Goal: Browse casually: Explore the website without a specific task or goal

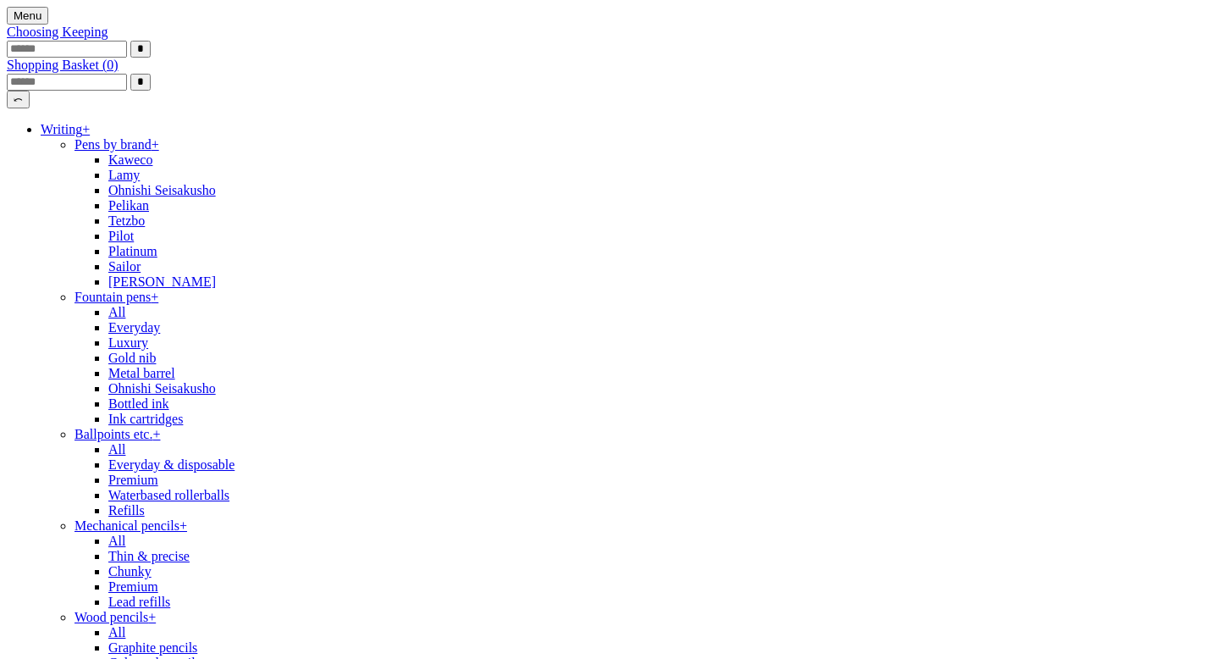
scroll to position [0, 760]
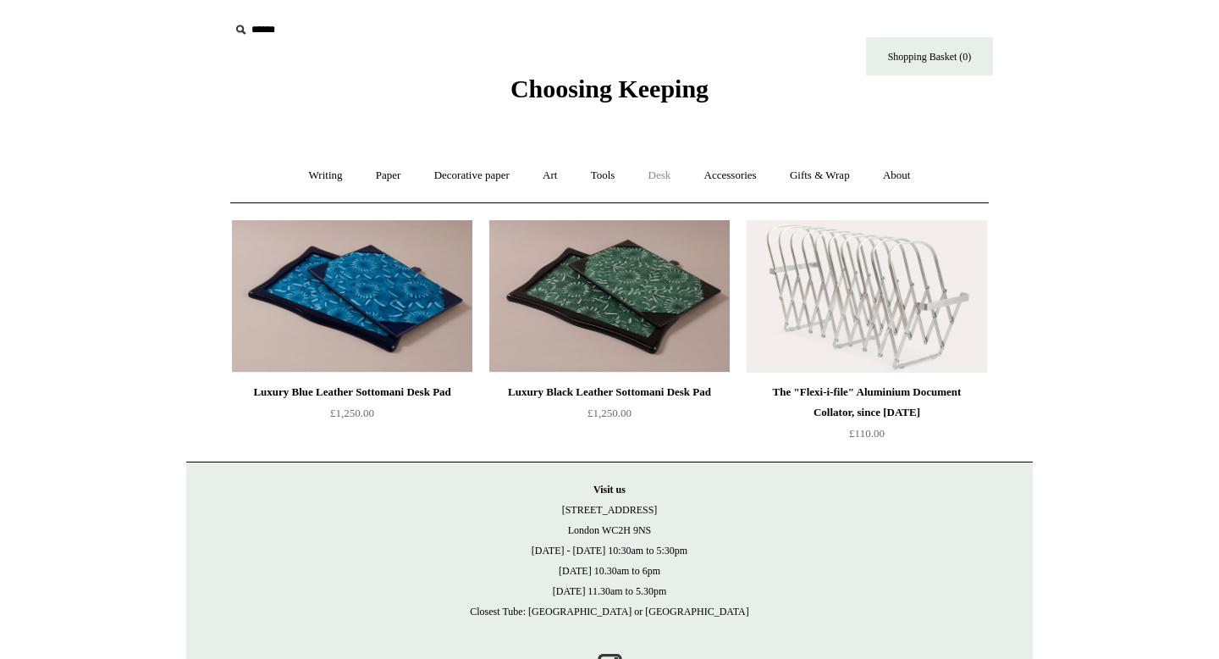
click at [659, 172] on link "Desk +" at bounding box center [659, 175] width 53 height 45
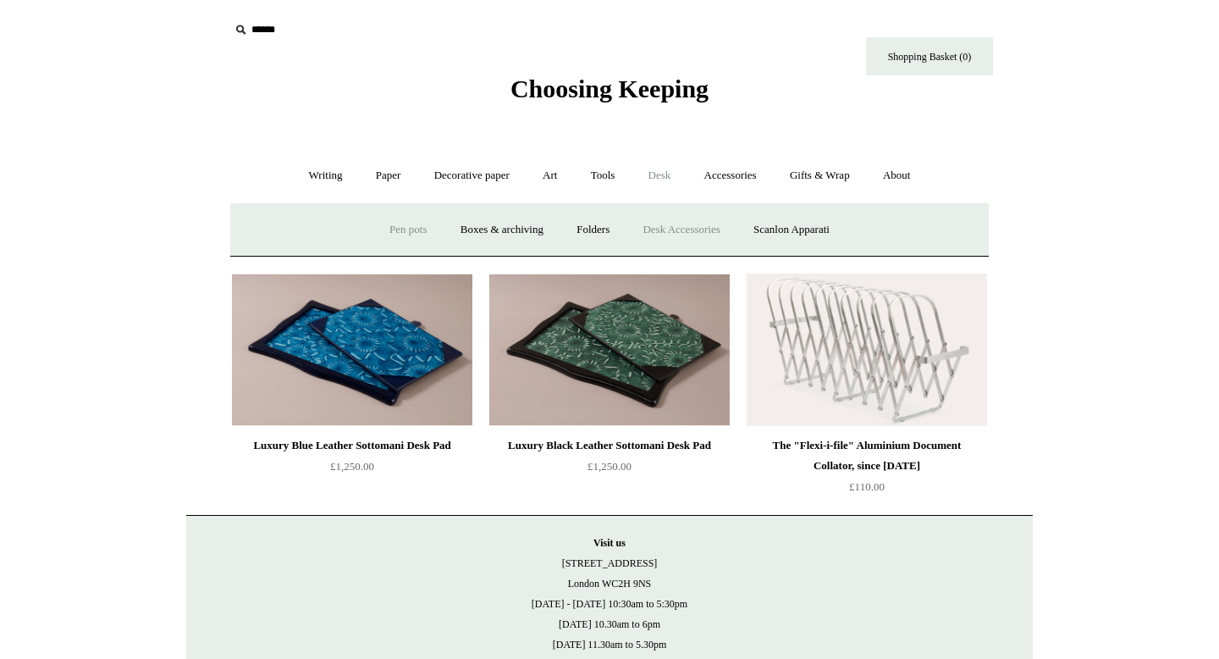
click at [389, 234] on link "Pen pots" at bounding box center [408, 229] width 68 height 45
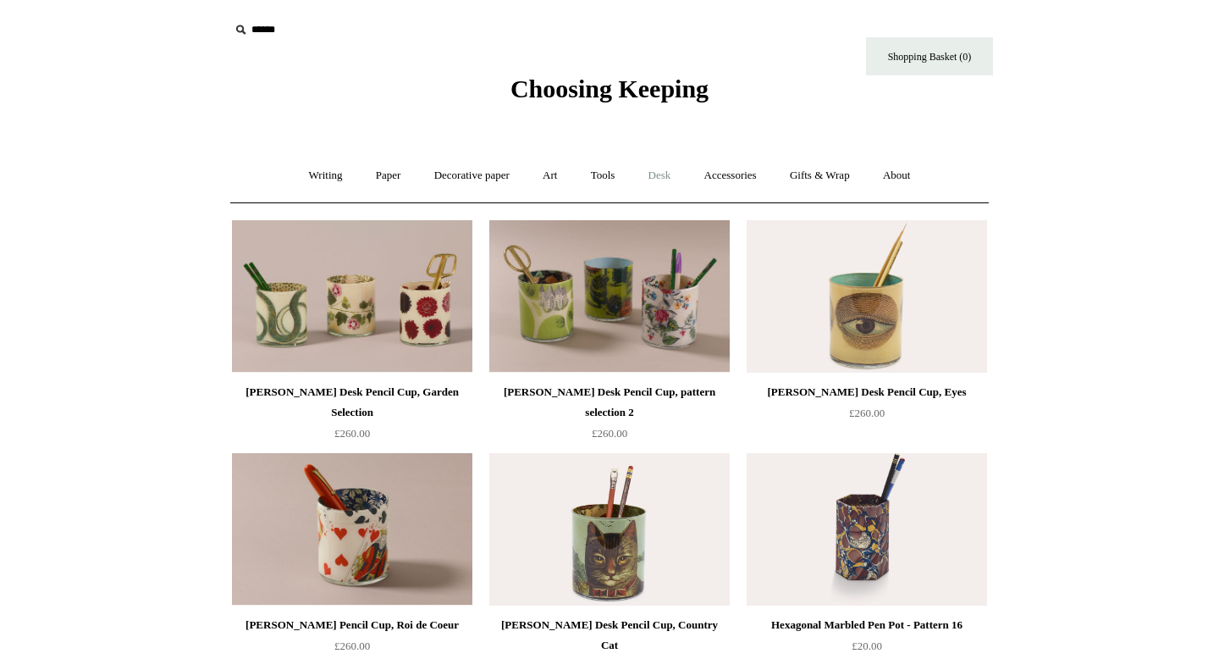
click at [664, 179] on link "Desk +" at bounding box center [659, 175] width 53 height 45
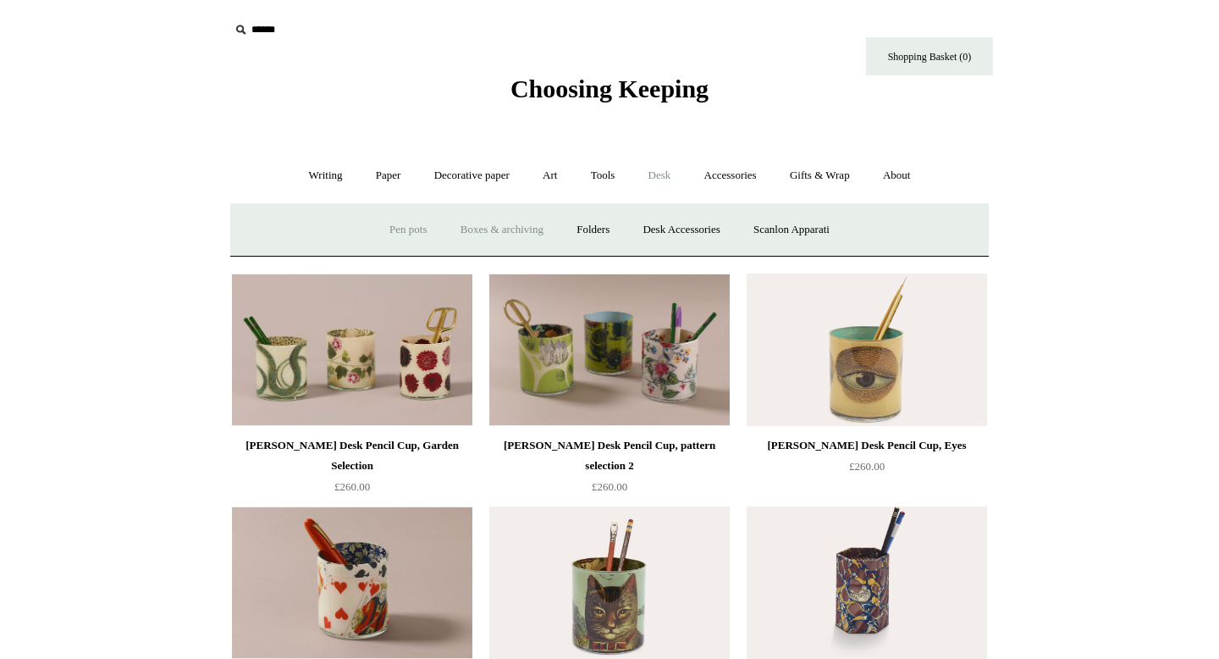
click at [527, 235] on link "Boxes & archiving" at bounding box center [501, 229] width 113 height 45
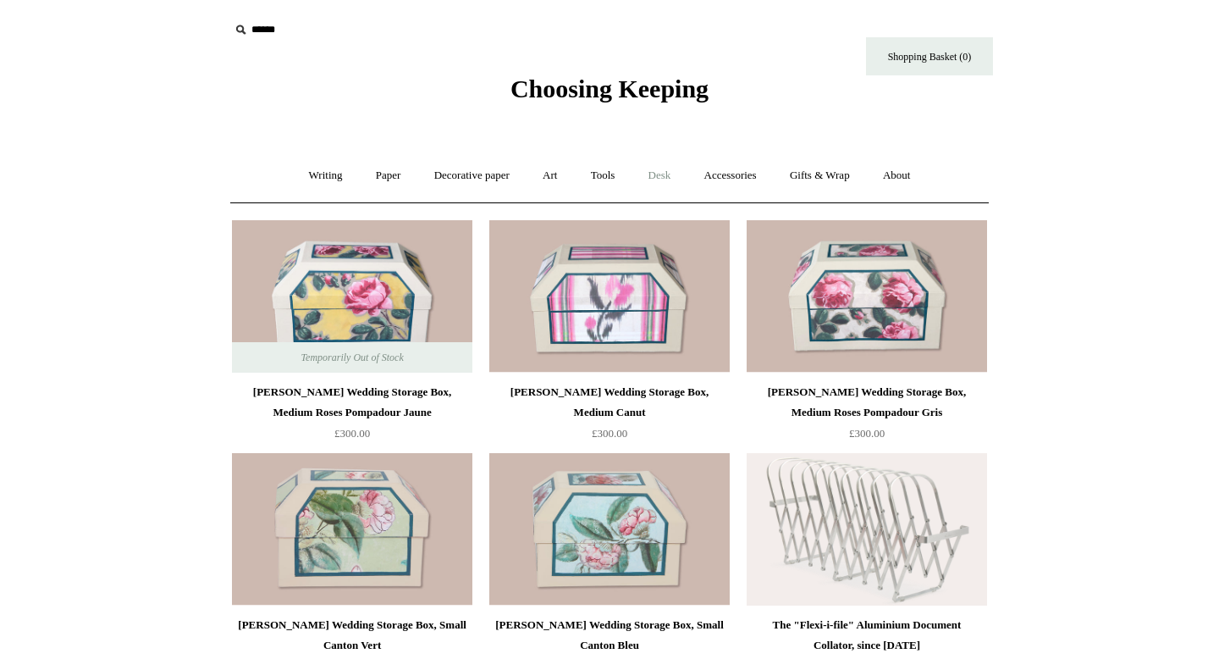
click at [664, 173] on link "Desk +" at bounding box center [659, 175] width 53 height 45
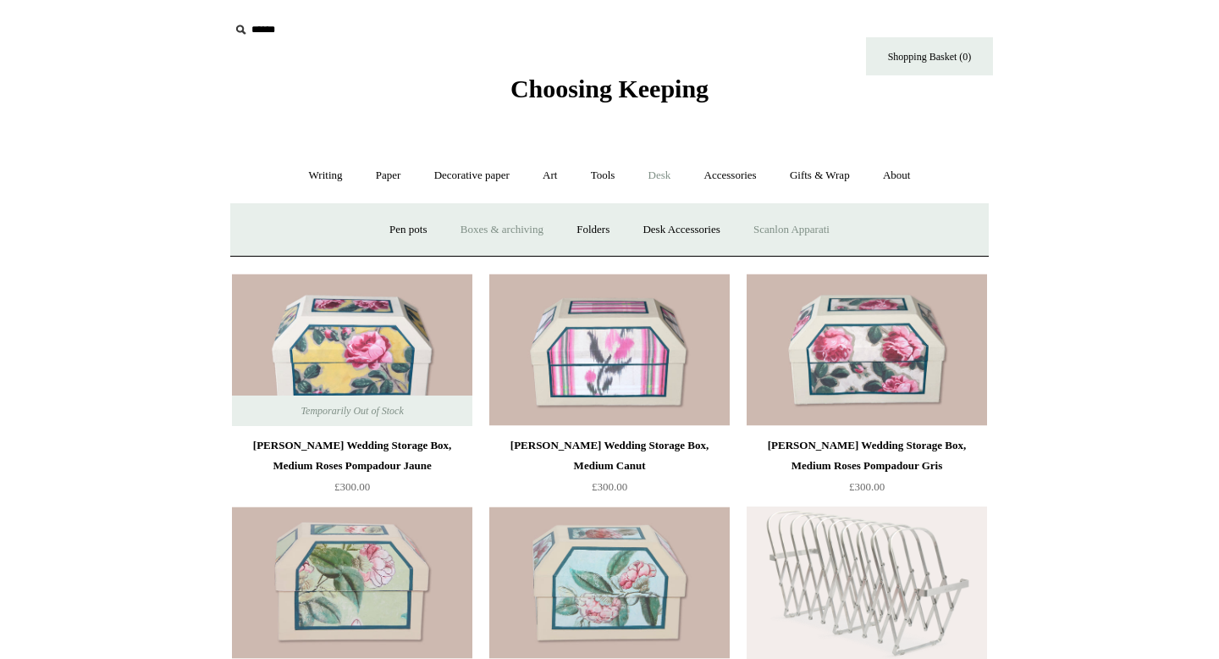
click at [813, 227] on link "Scanlon Apparati" at bounding box center [791, 229] width 107 height 45
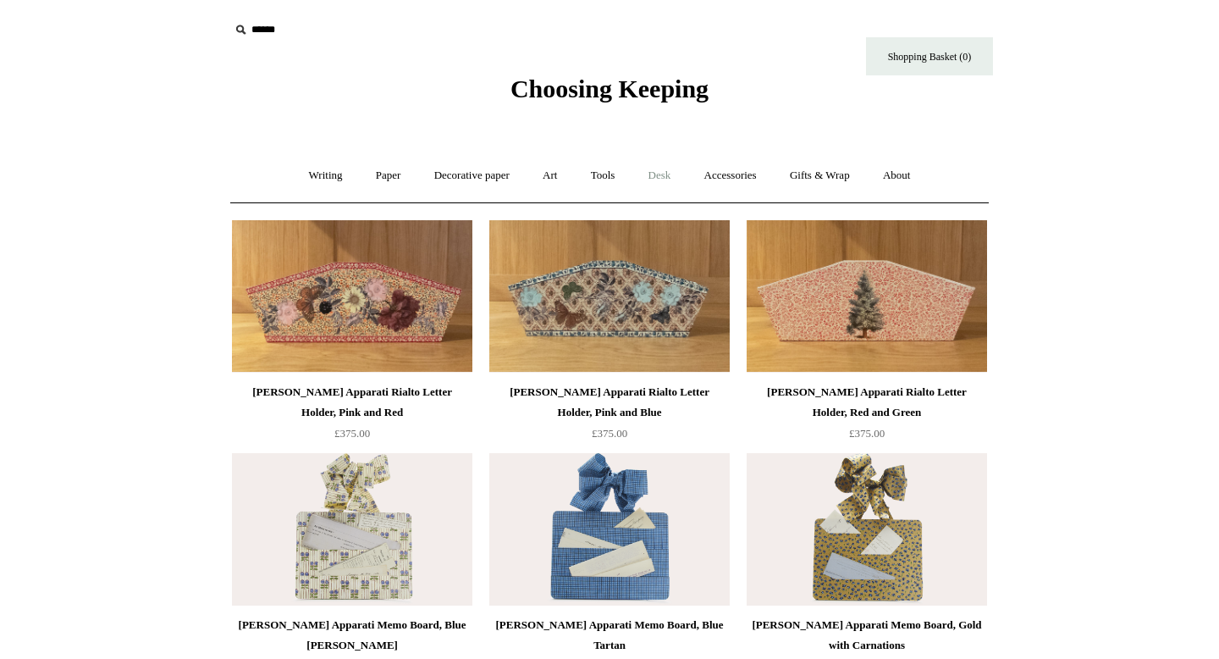
click at [673, 185] on link "Desk +" at bounding box center [659, 175] width 53 height 45
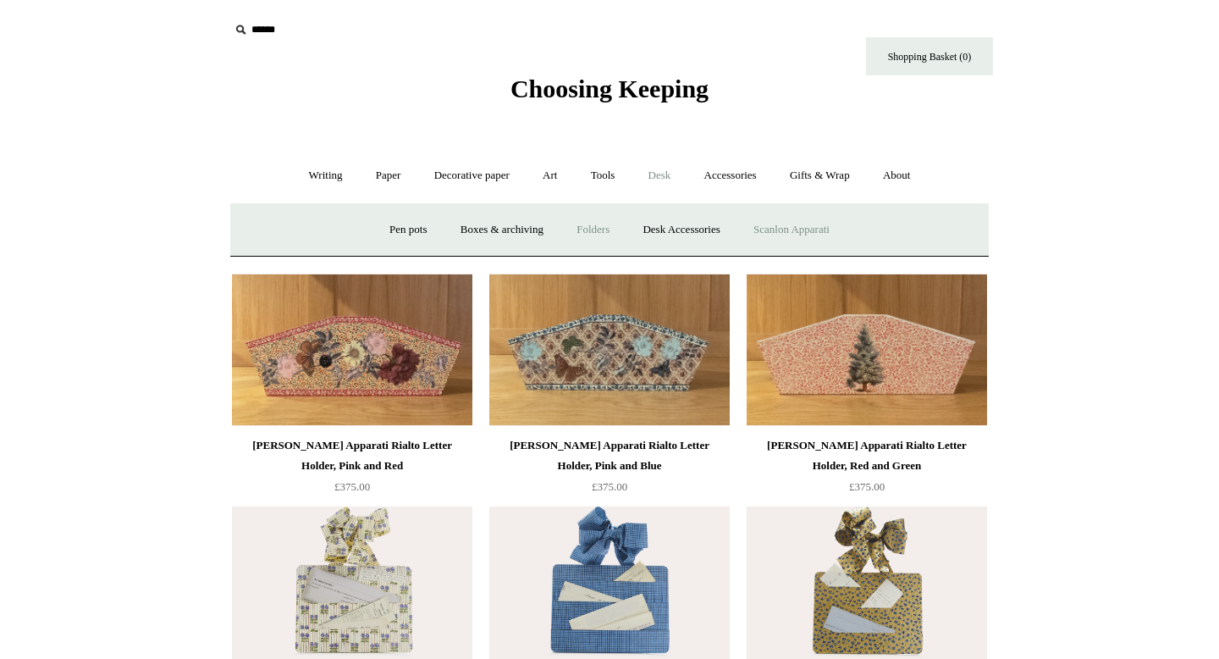
click at [584, 236] on link "Folders" at bounding box center [592, 229] width 63 height 45
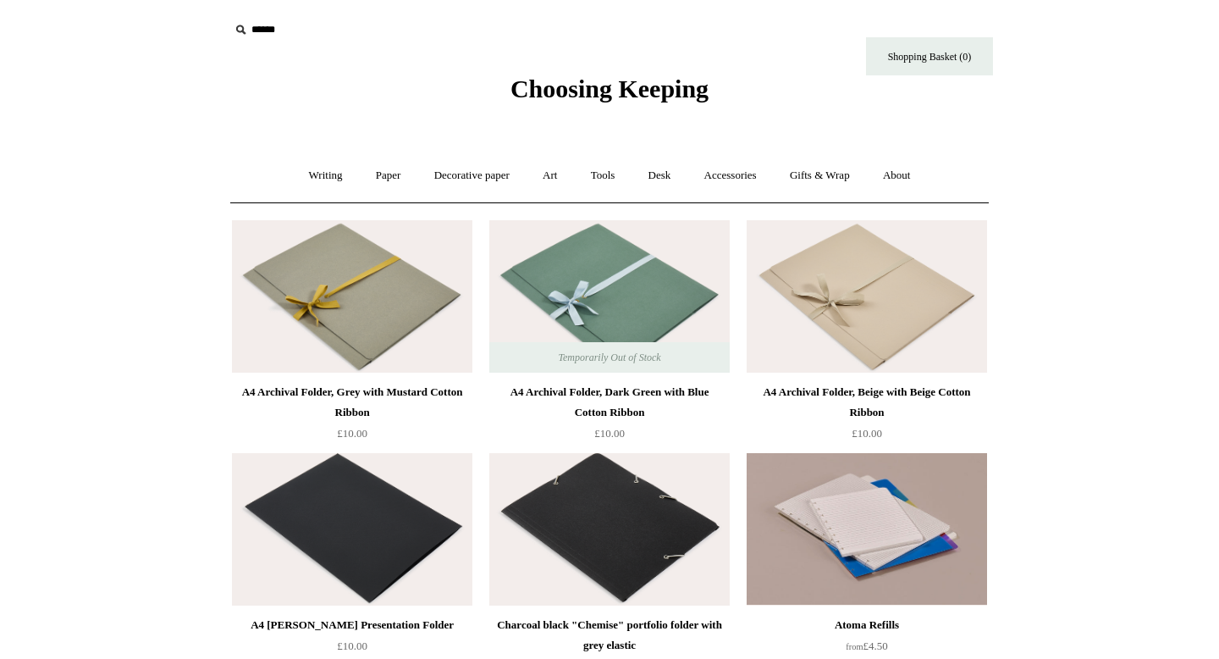
click at [634, 273] on img at bounding box center [609, 296] width 240 height 152
click at [594, 178] on link "Tools +" at bounding box center [603, 175] width 55 height 45
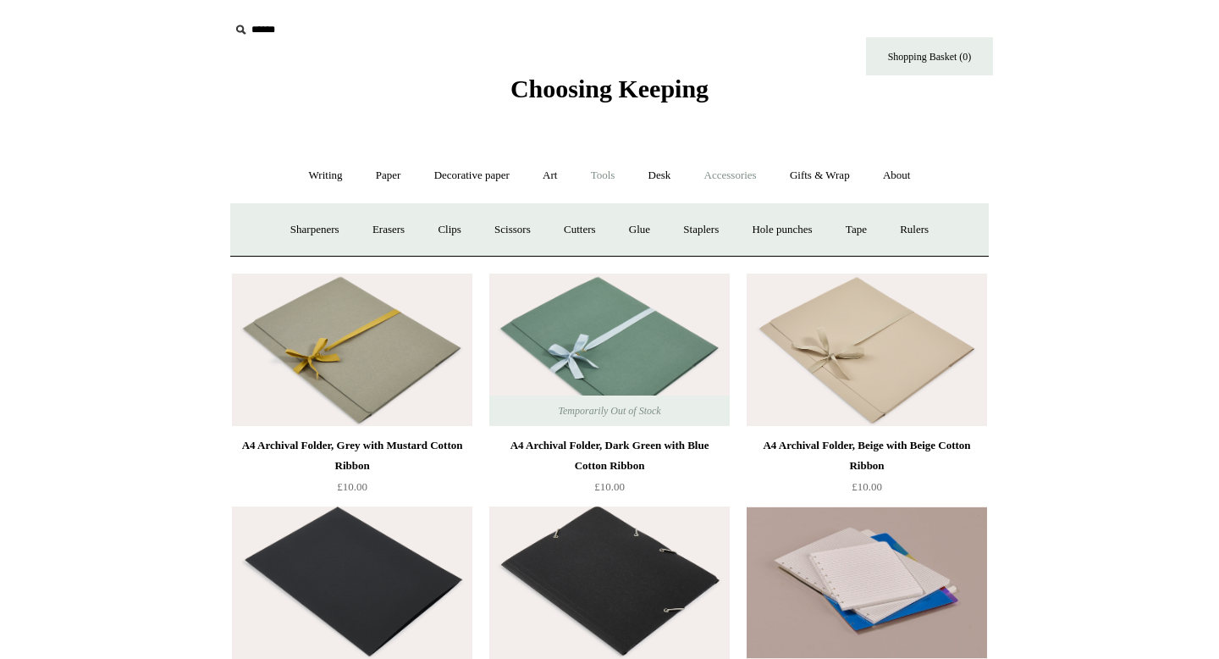
click at [743, 178] on link "Accessories +" at bounding box center [730, 175] width 83 height 45
click at [325, 179] on link "Writing +" at bounding box center [326, 175] width 64 height 45
click at [373, 180] on link "Paper +" at bounding box center [389, 175] width 56 height 45
click at [687, 227] on link "Greeting cards +" at bounding box center [678, 229] width 95 height 45
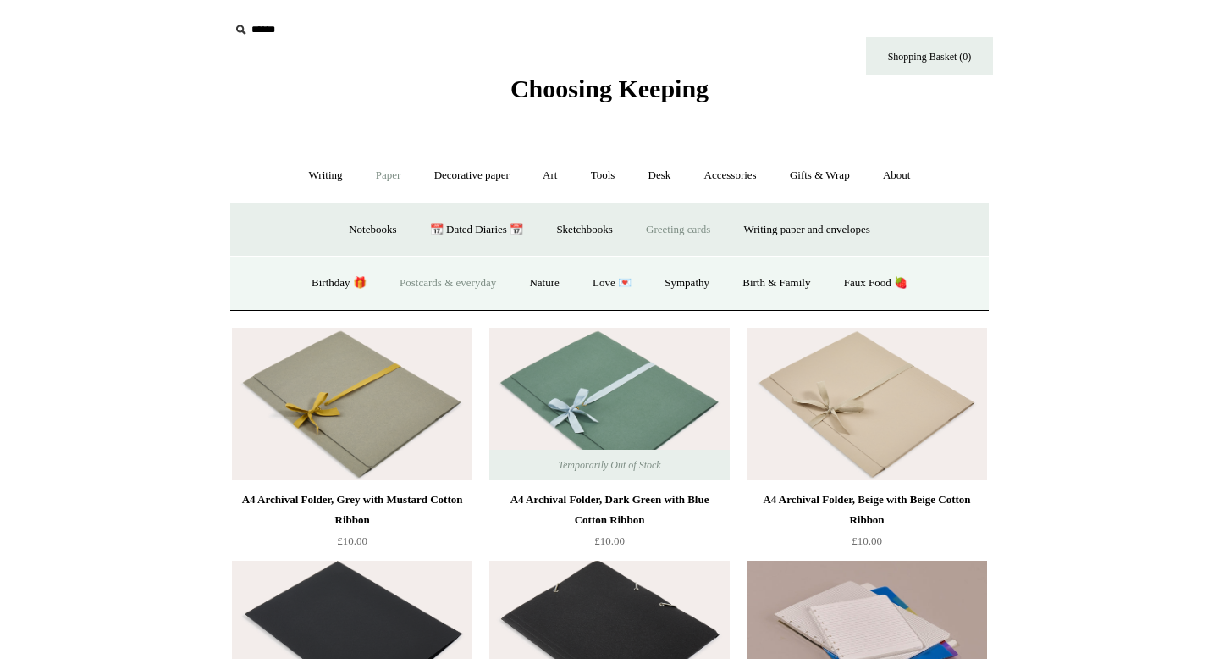
click at [432, 282] on link "Postcards & everyday" at bounding box center [447, 283] width 127 height 45
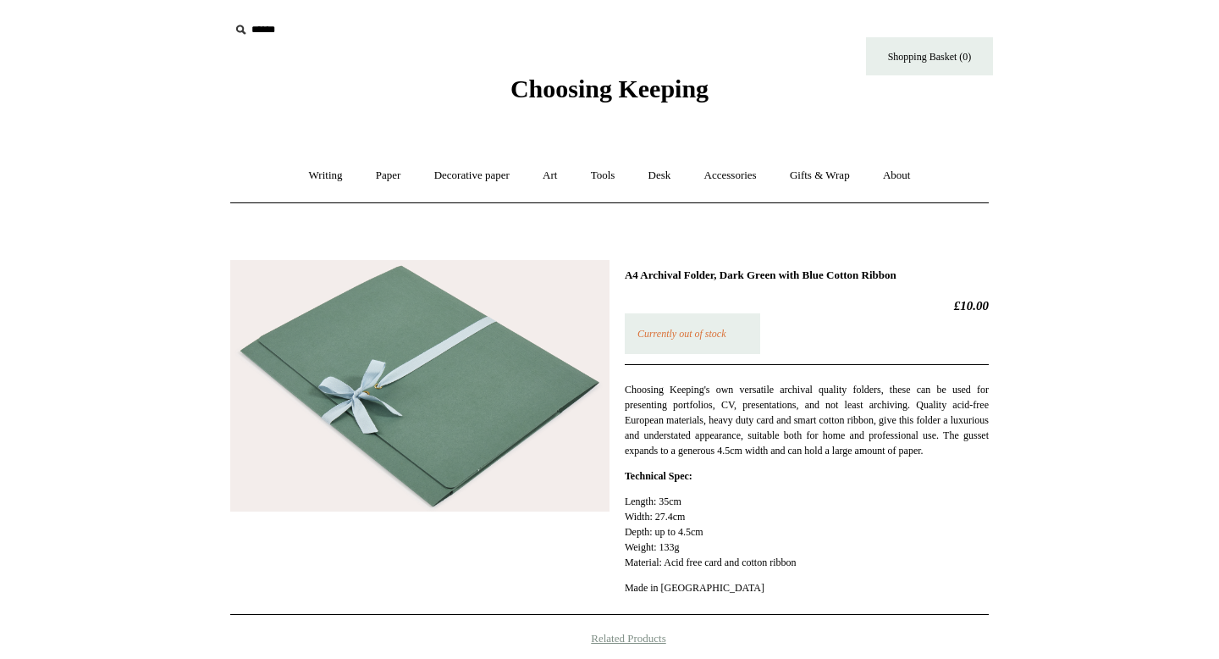
click at [482, 435] on img at bounding box center [419, 385] width 379 height 251
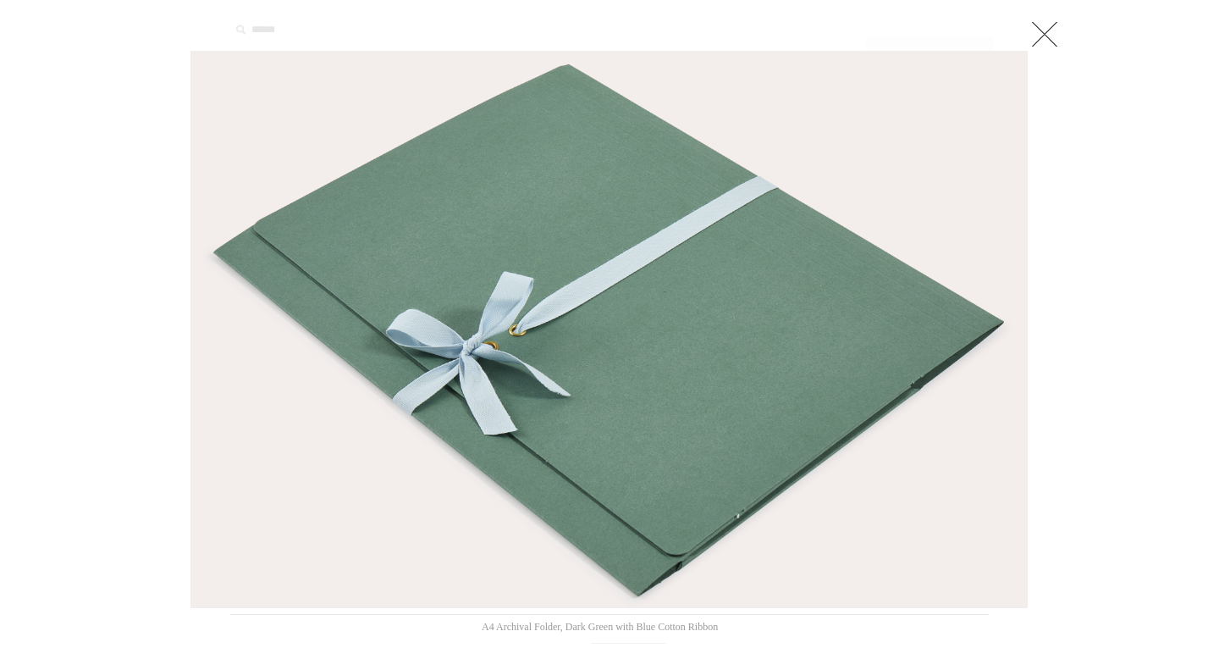
click at [1044, 28] on link at bounding box center [1045, 34] width 34 height 34
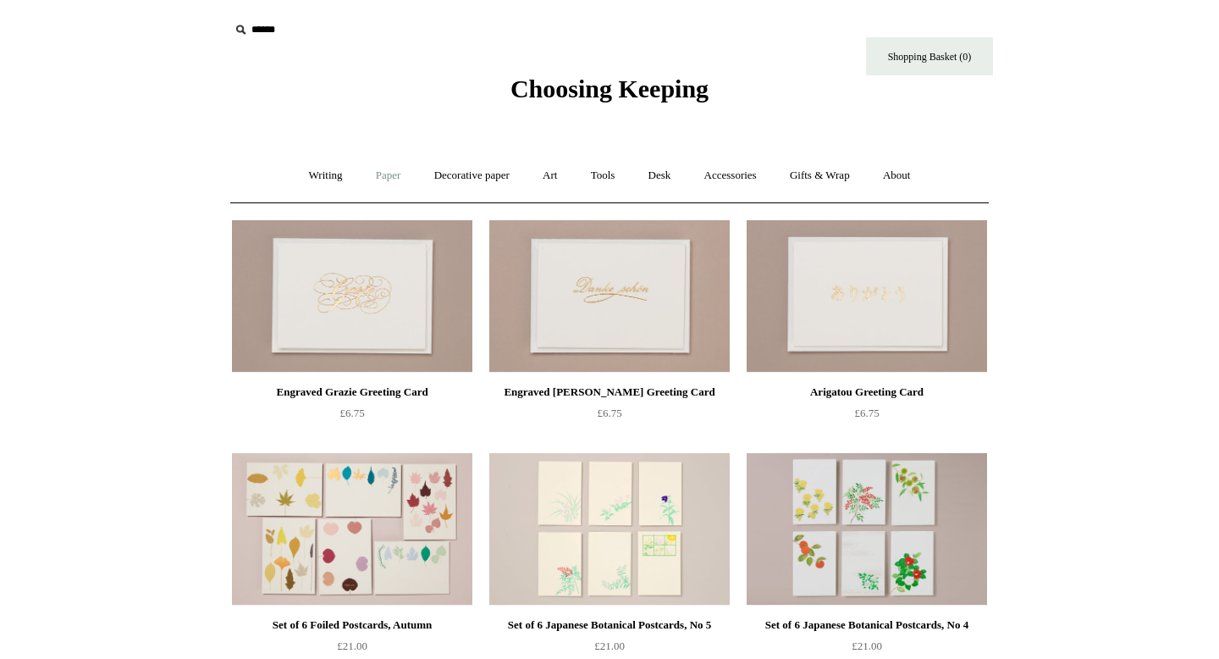
click at [391, 176] on link "Paper +" at bounding box center [389, 175] width 56 height 45
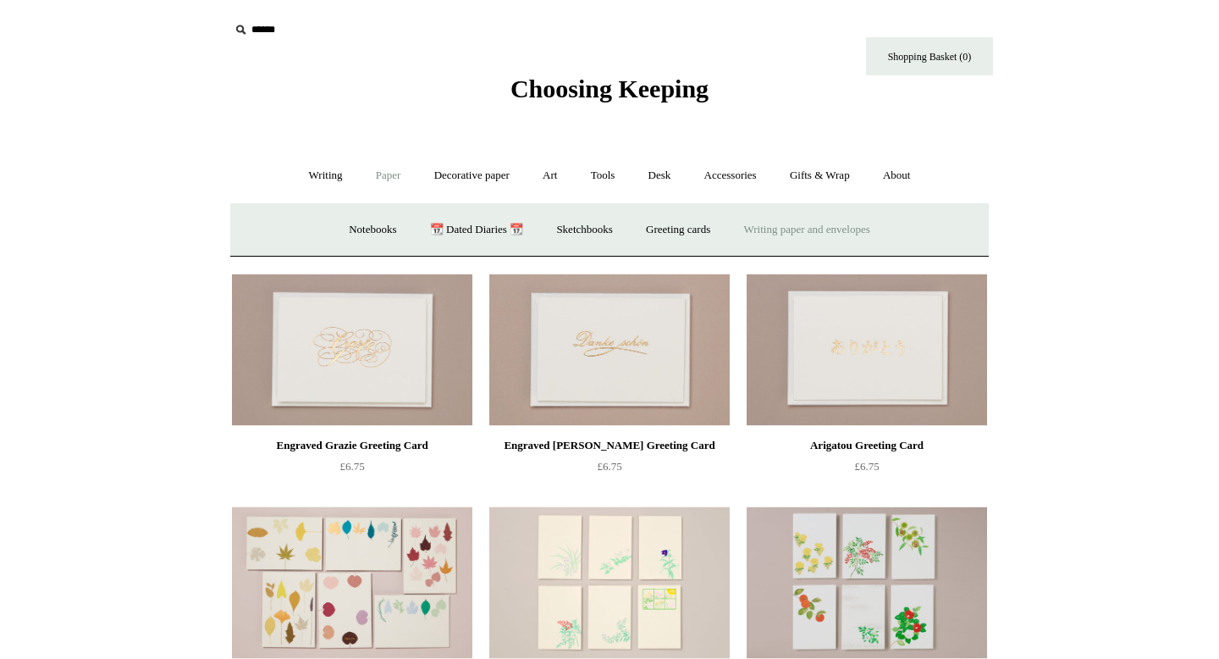
click at [782, 234] on link "Writing paper and envelopes +" at bounding box center [807, 229] width 157 height 45
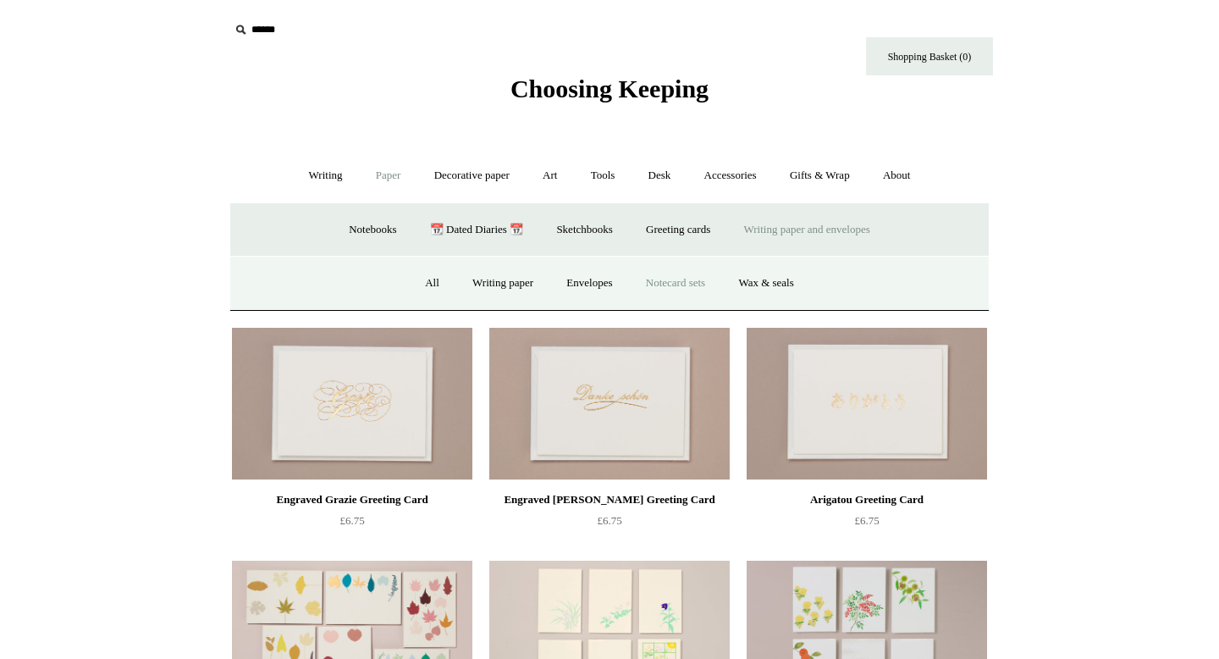
click at [702, 280] on link "Notecard sets" at bounding box center [676, 283] width 90 height 45
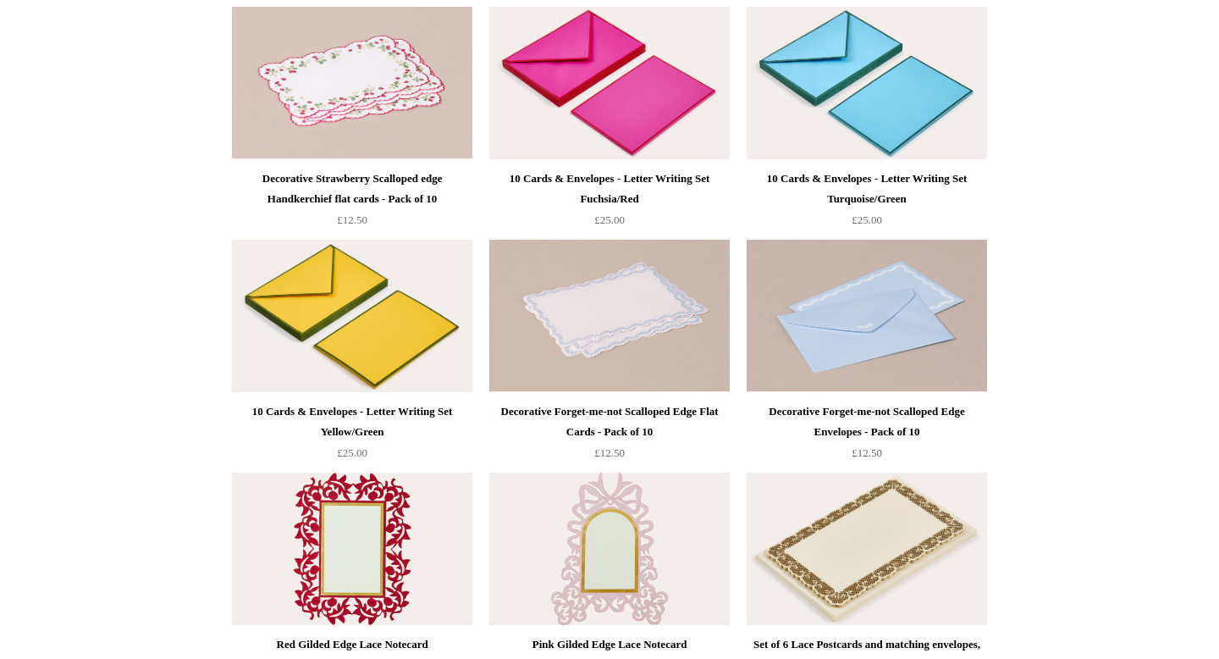
scroll to position [1169, 0]
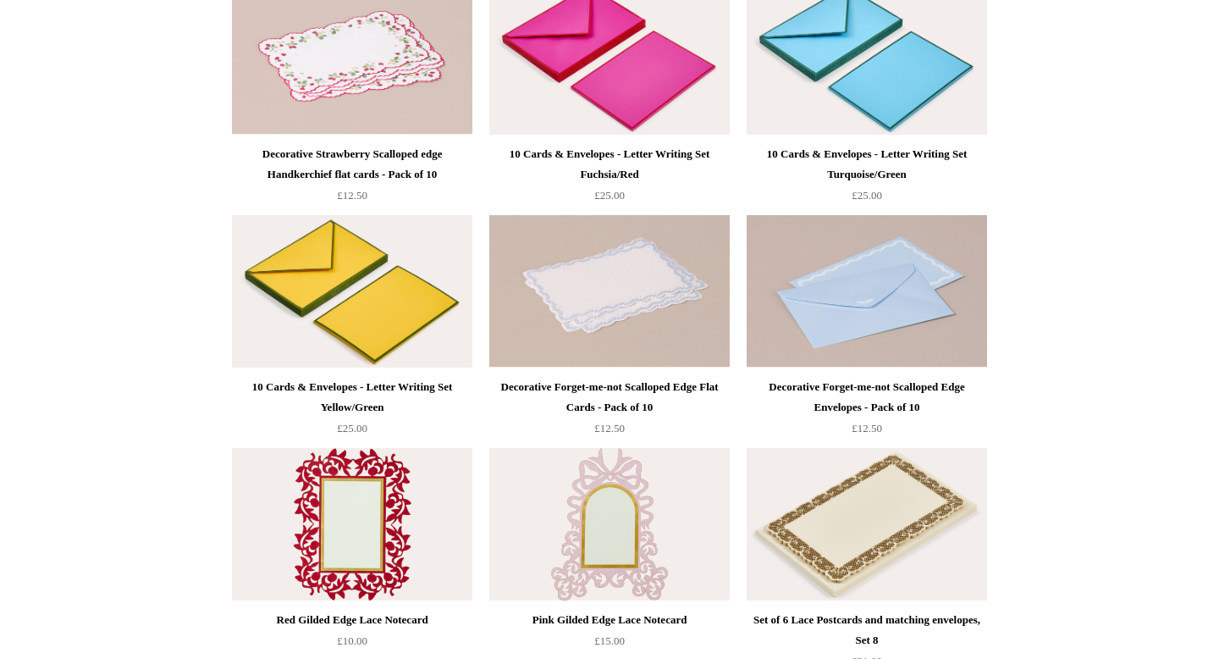
click at [383, 310] on img at bounding box center [352, 291] width 240 height 152
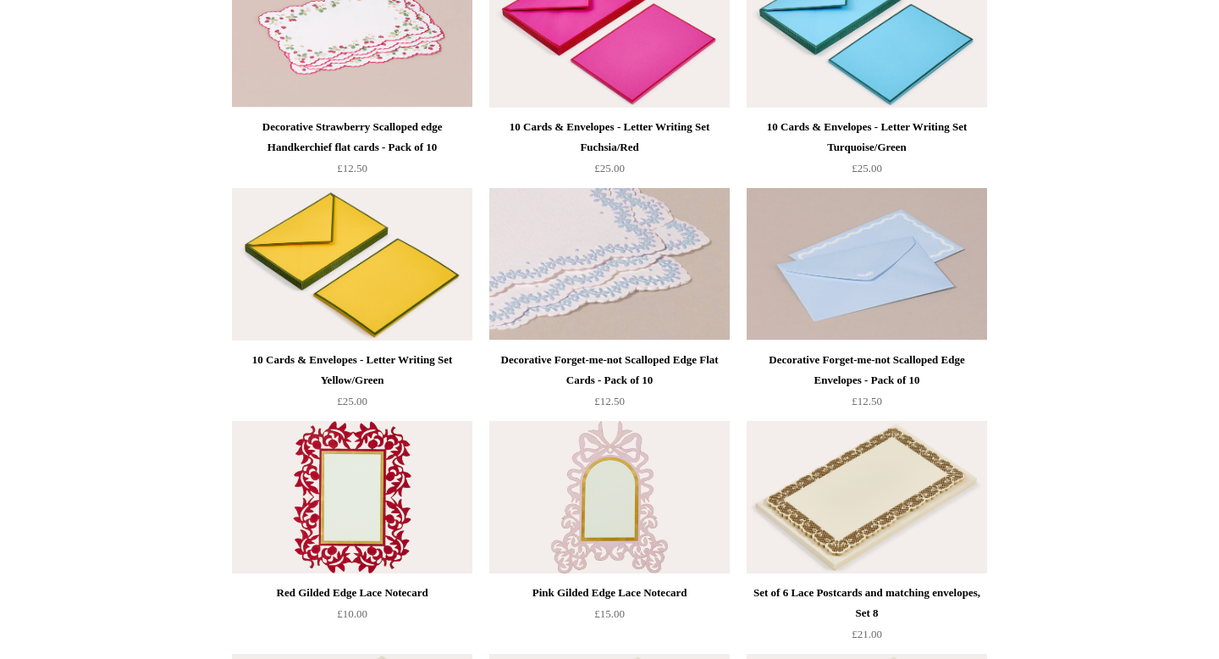
click at [587, 263] on img at bounding box center [609, 264] width 240 height 152
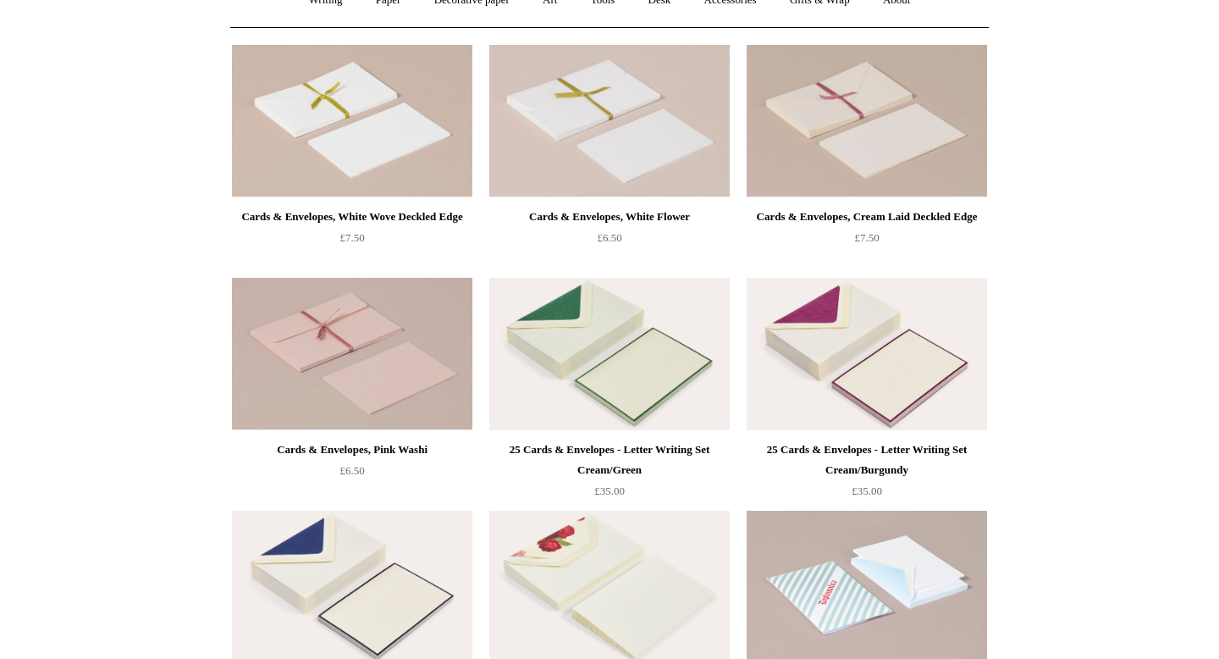
scroll to position [119, 0]
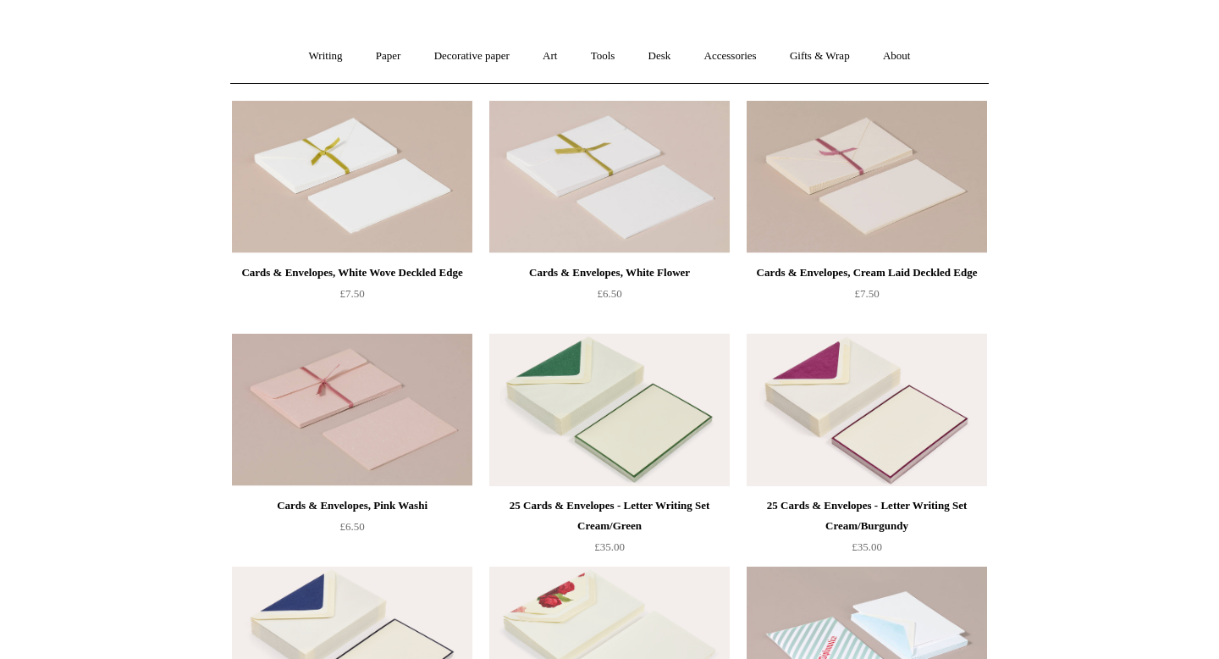
click at [846, 400] on img at bounding box center [867, 409] width 240 height 152
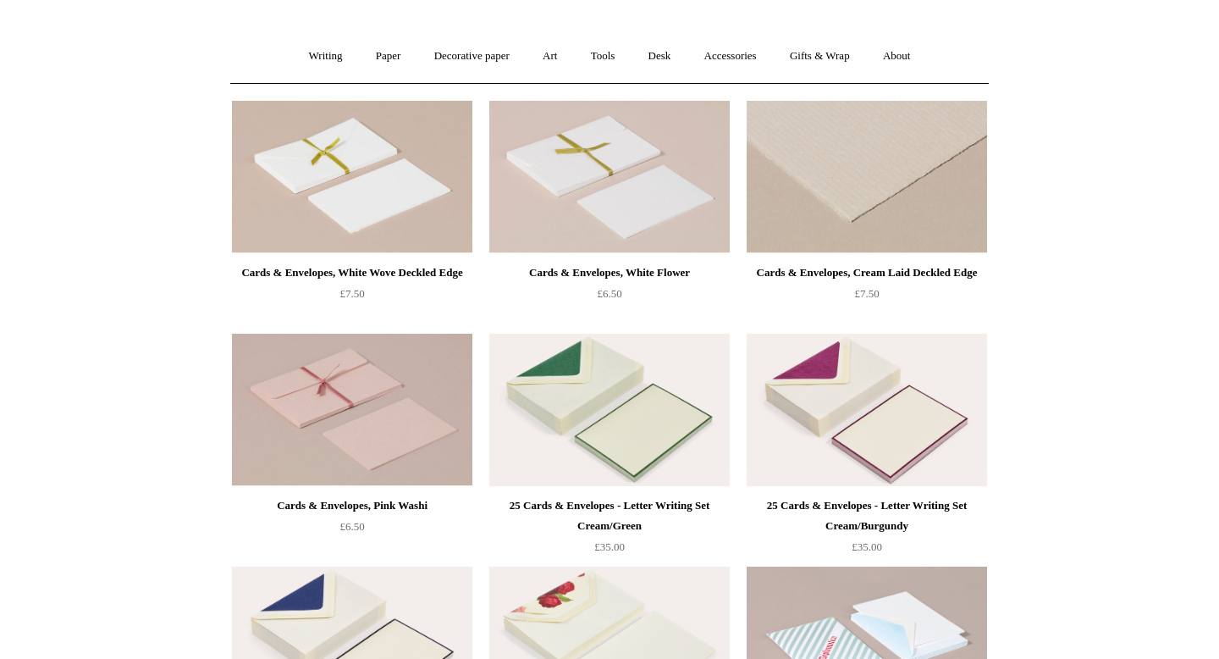
click at [918, 181] on img at bounding box center [867, 177] width 240 height 152
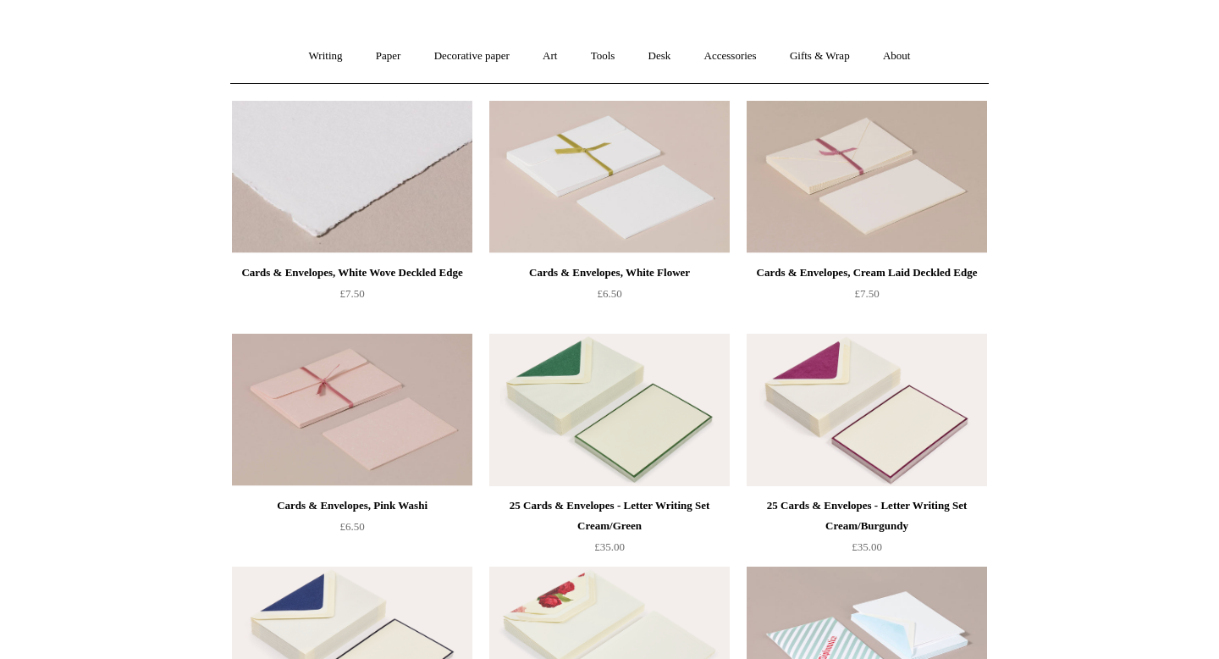
click at [376, 231] on img at bounding box center [352, 177] width 240 height 152
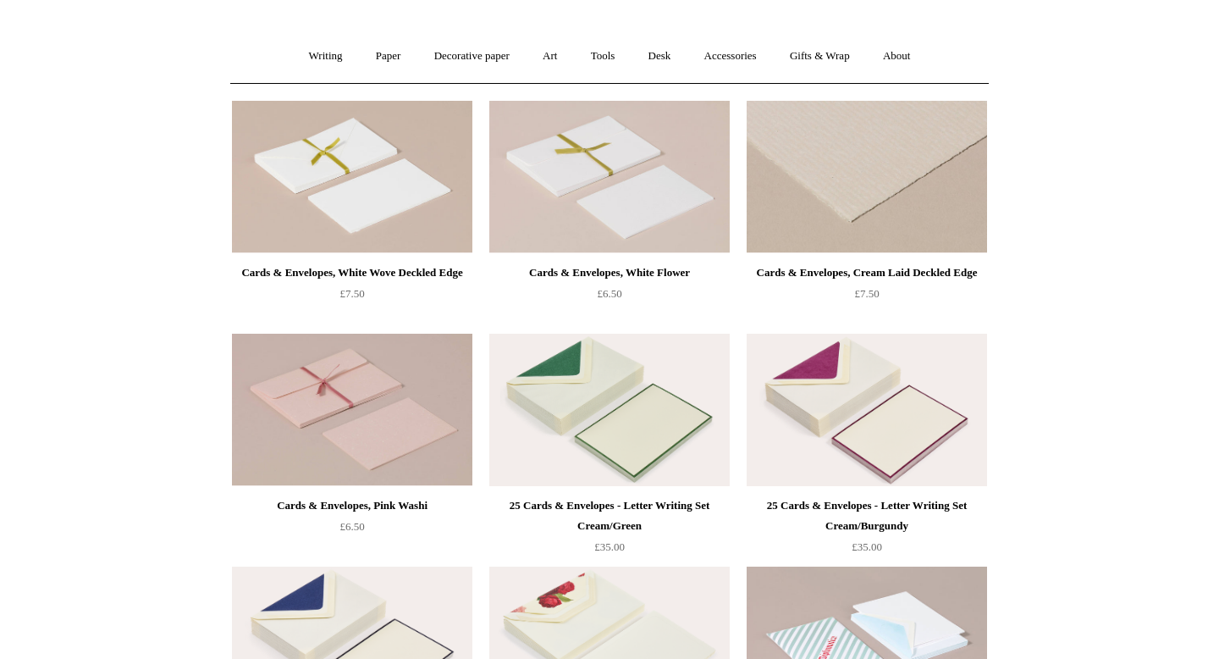
click at [873, 243] on img at bounding box center [867, 177] width 240 height 152
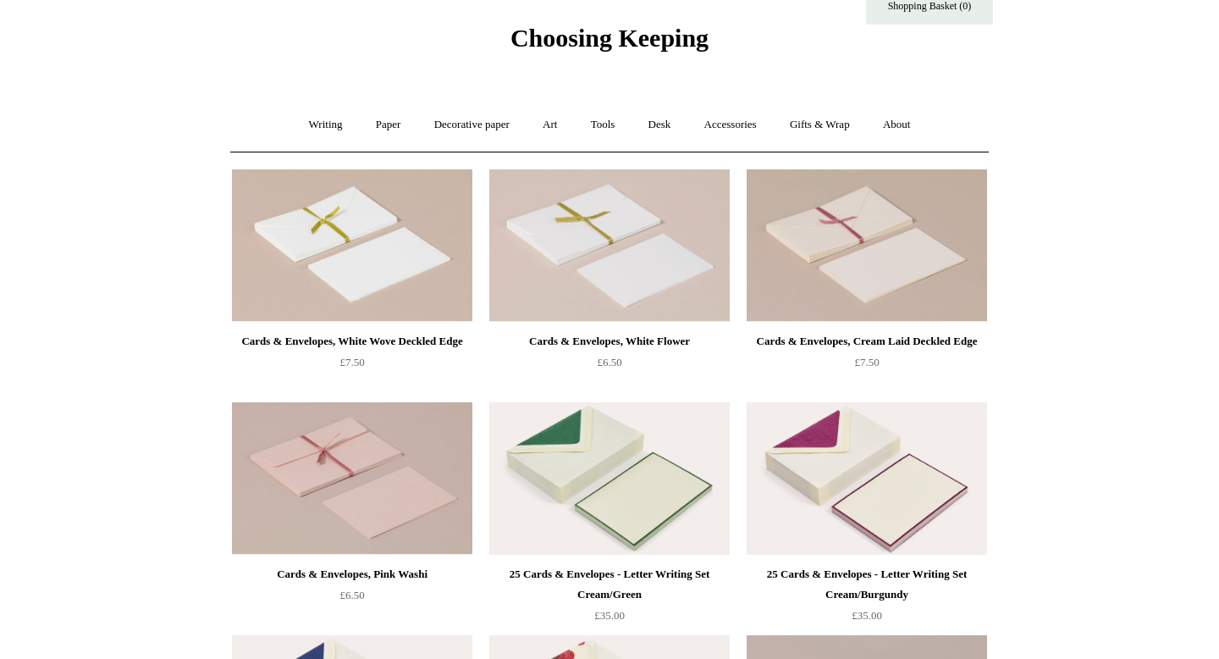
scroll to position [0, 0]
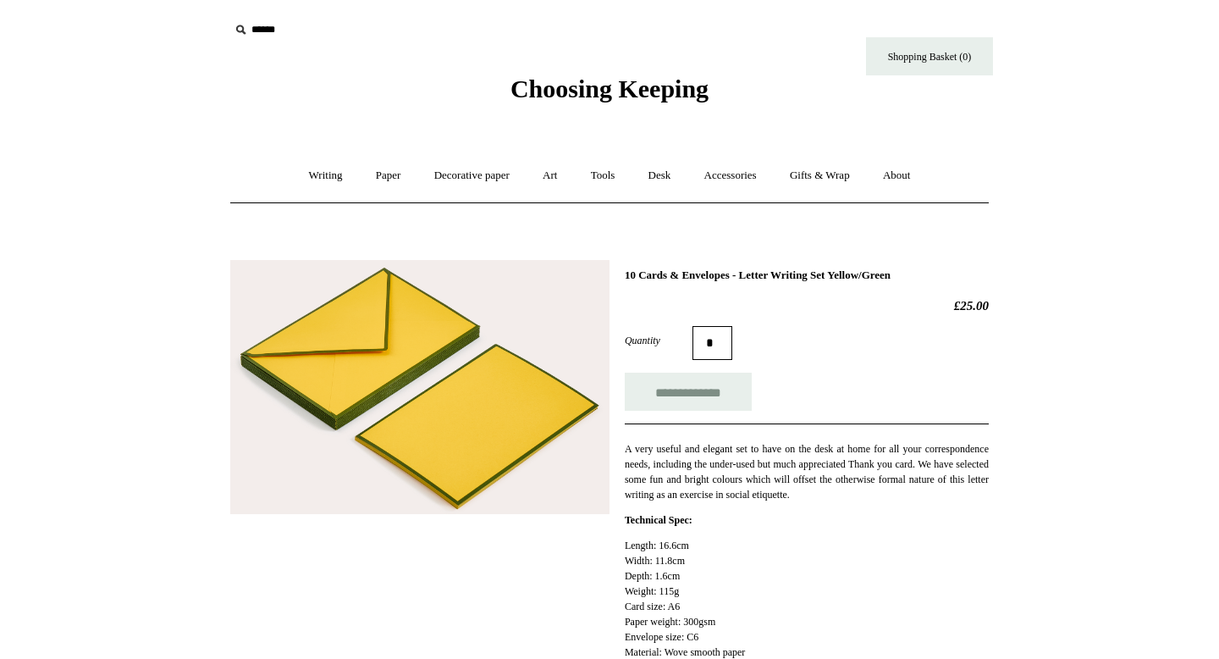
scroll to position [8, 0]
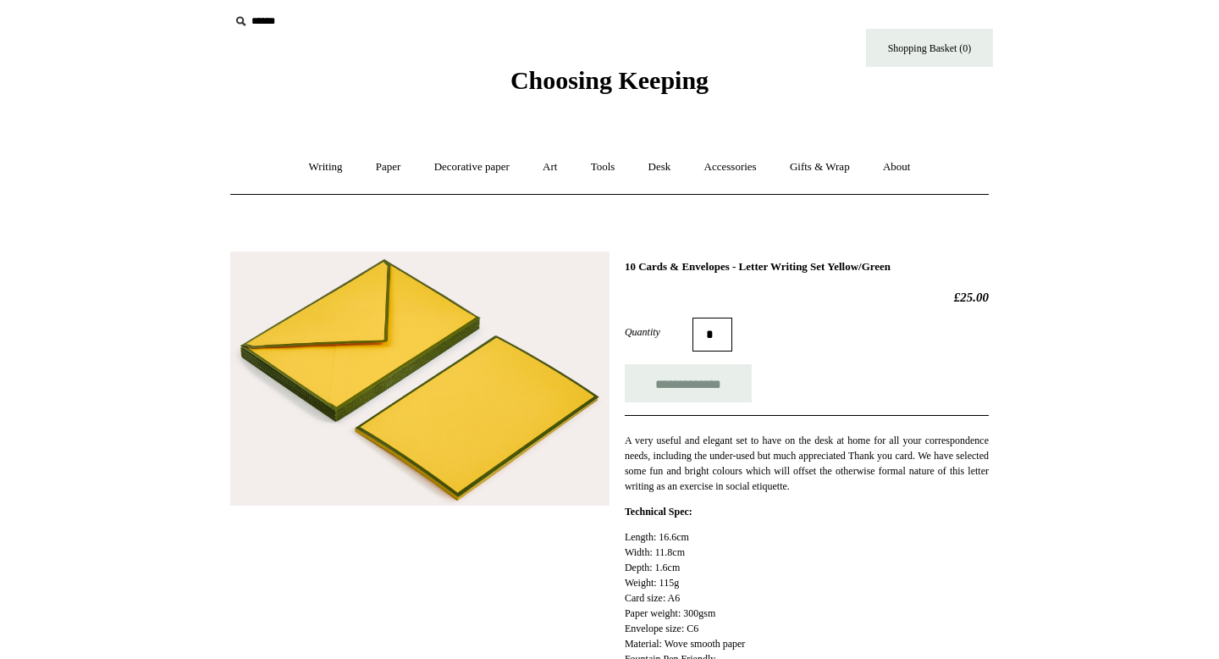
click at [383, 382] on img at bounding box center [419, 378] width 379 height 255
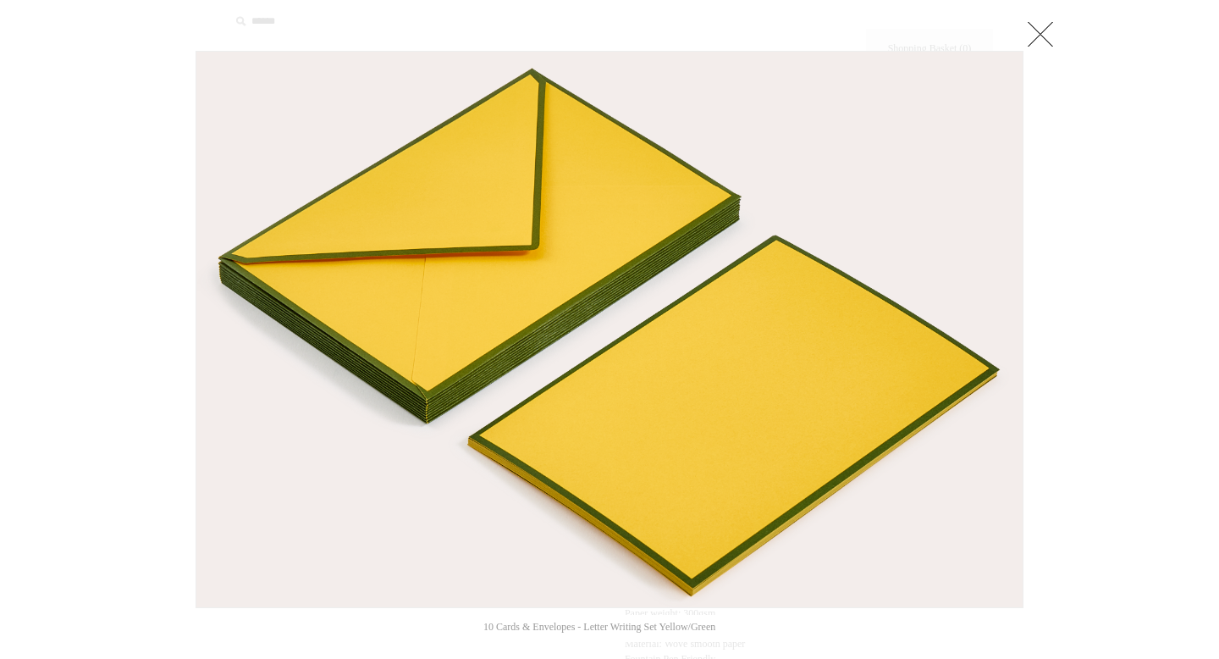
click at [1044, 40] on link at bounding box center [1040, 34] width 34 height 34
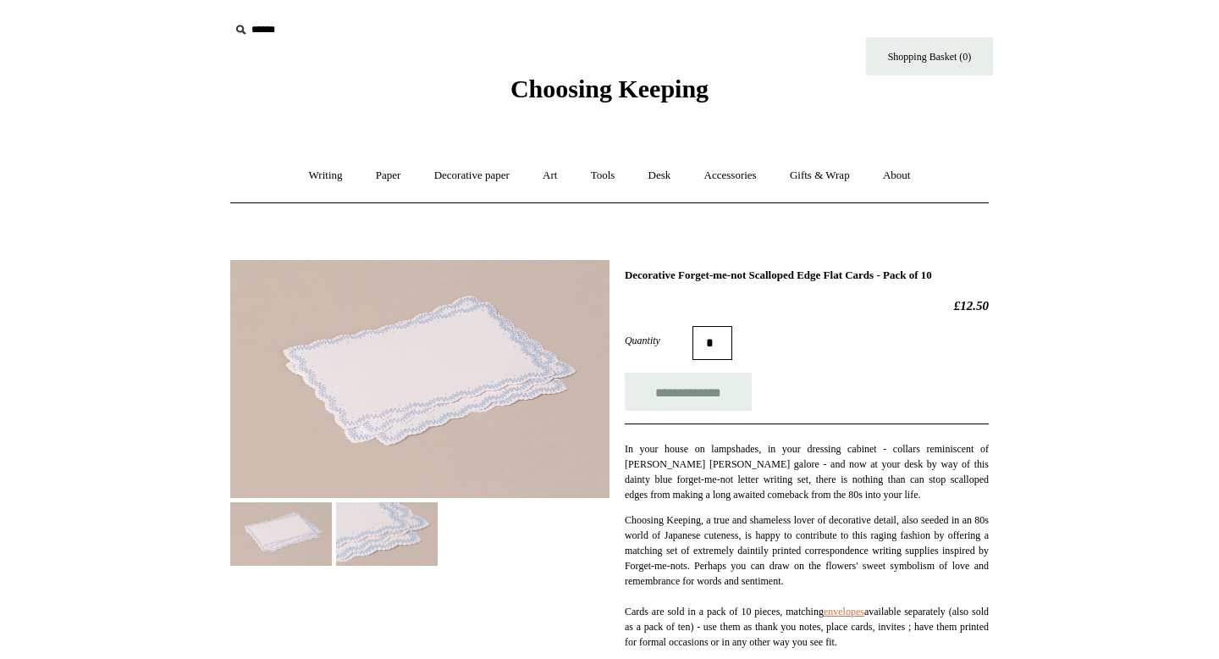
click at [396, 538] on img at bounding box center [387, 533] width 102 height 63
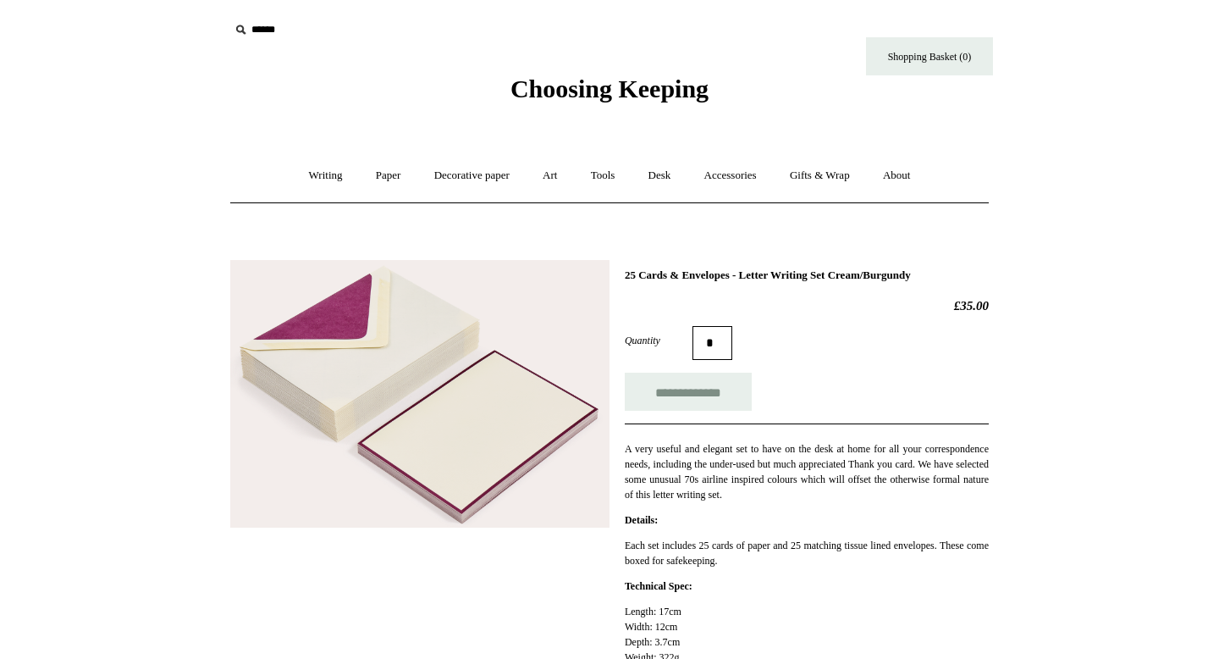
click at [387, 381] on img at bounding box center [419, 394] width 379 height 268
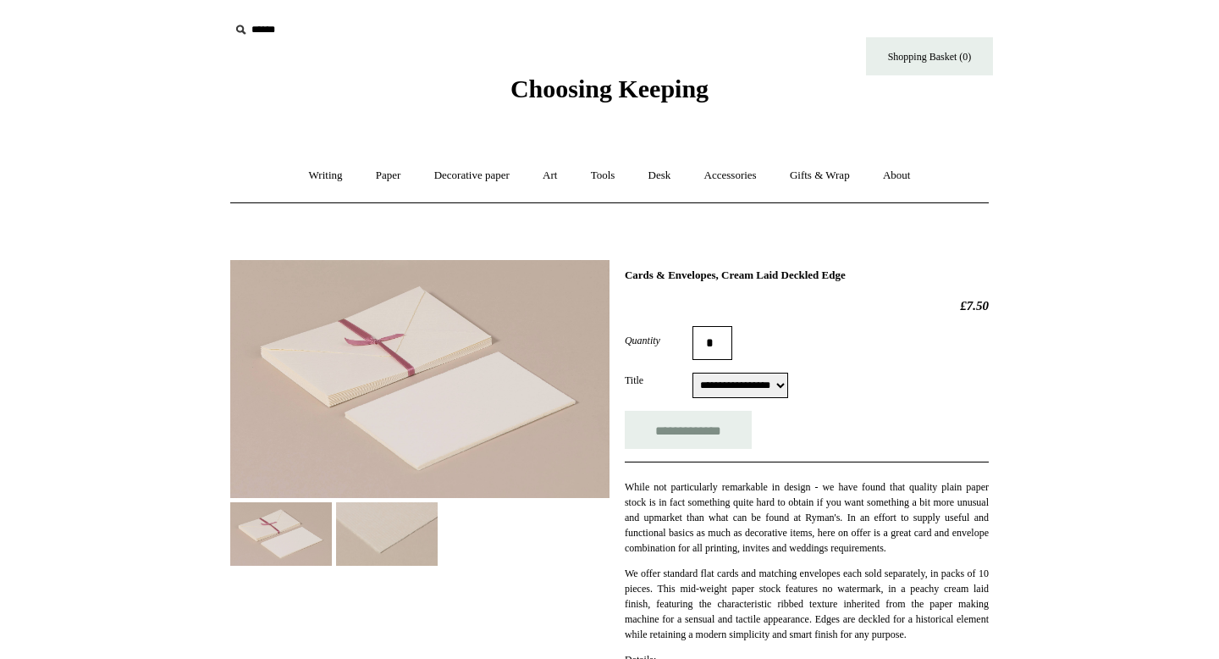
select select "**********"
click at [372, 530] on img at bounding box center [387, 533] width 102 height 63
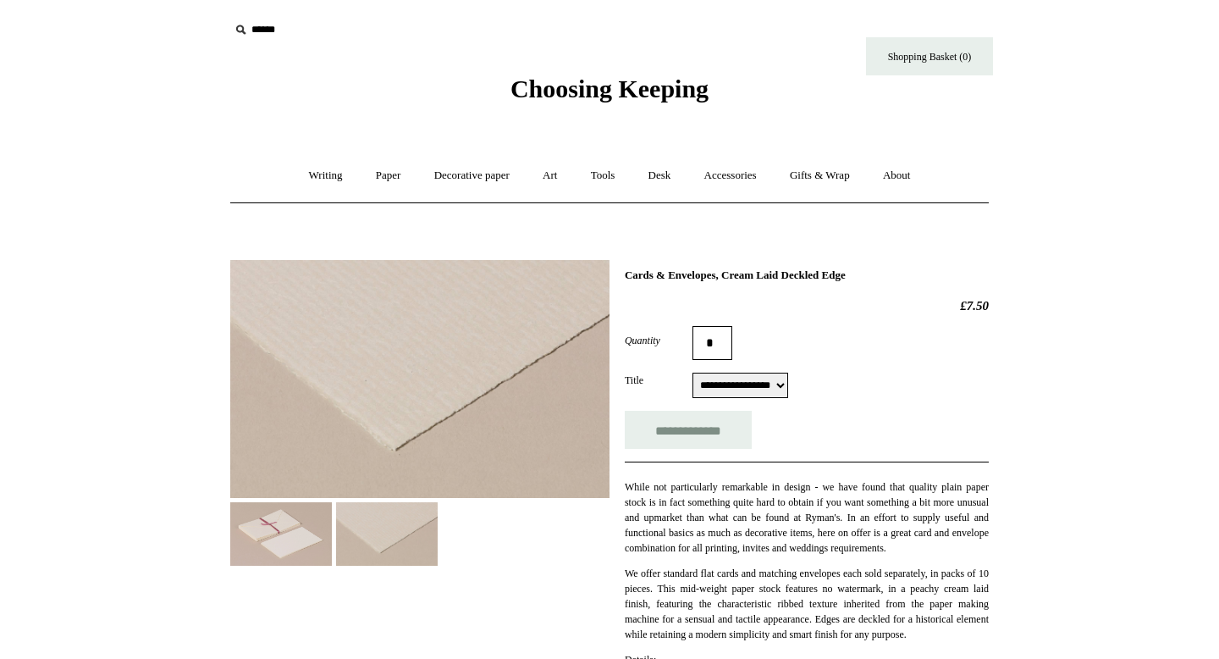
click at [297, 547] on img at bounding box center [281, 533] width 102 height 63
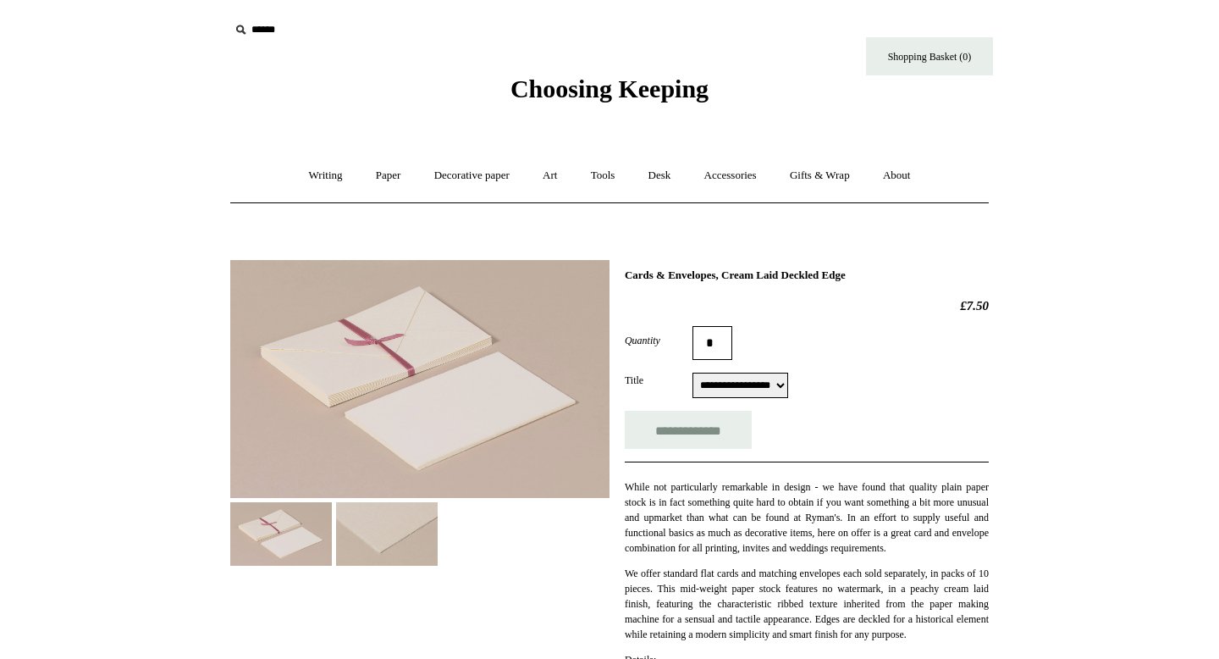
click at [367, 532] on img at bounding box center [387, 533] width 102 height 63
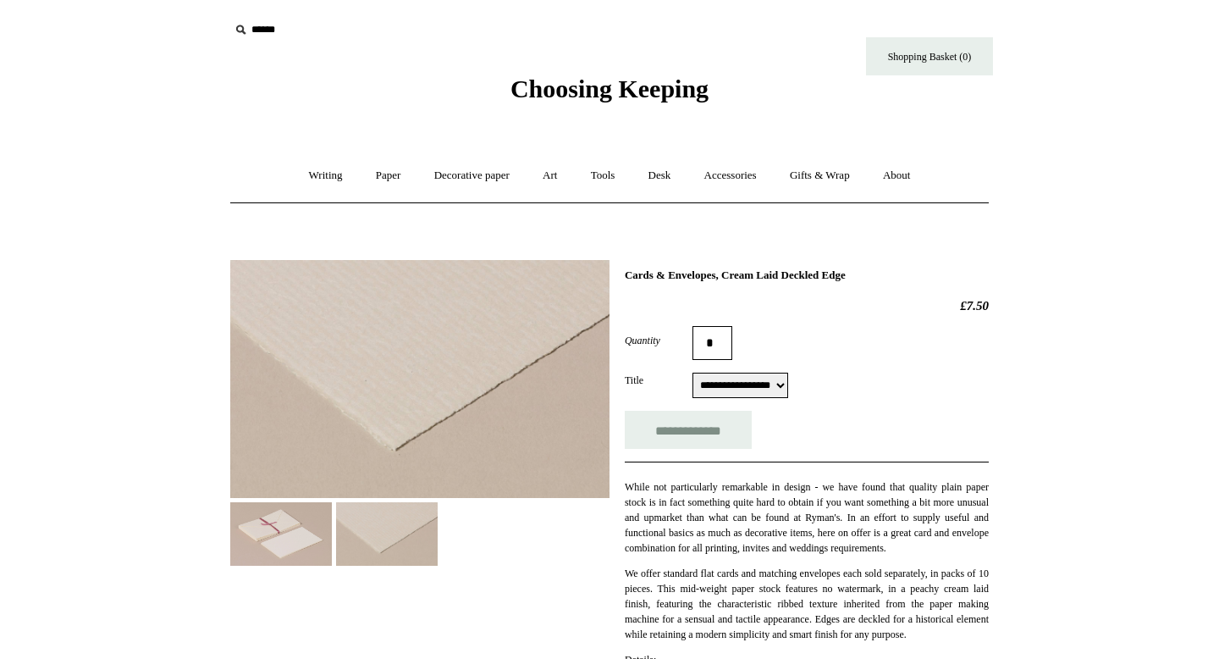
click at [289, 559] on img at bounding box center [281, 533] width 102 height 63
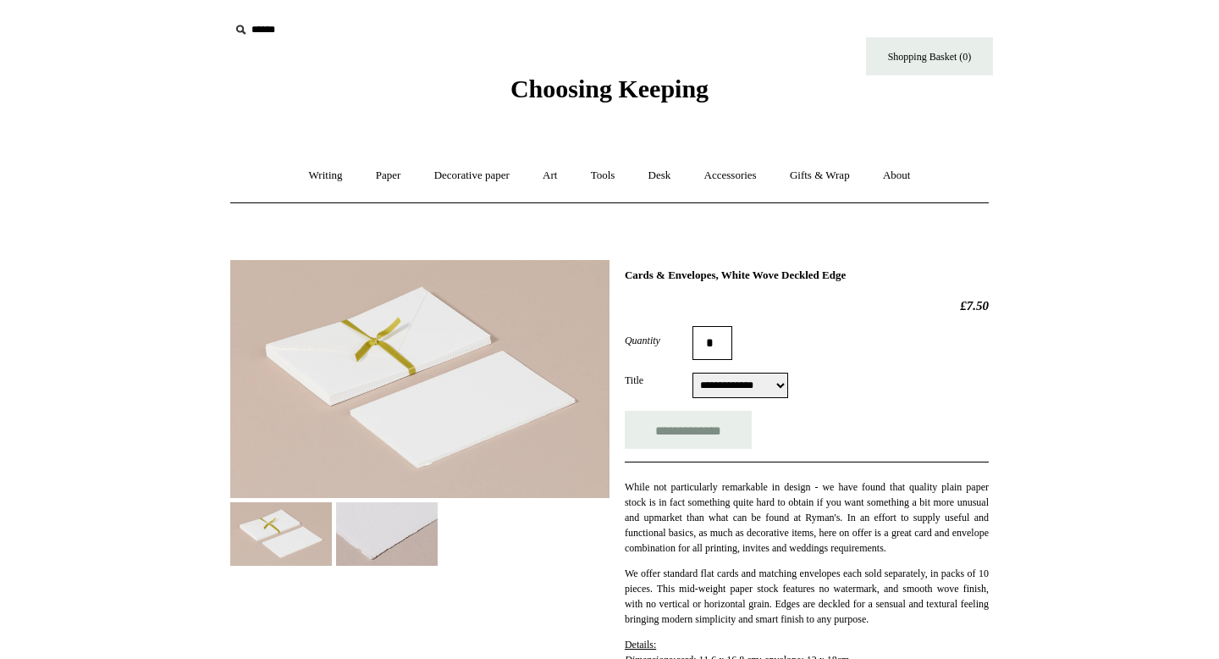
click at [276, 530] on img at bounding box center [281, 533] width 102 height 63
click at [404, 537] on img at bounding box center [387, 533] width 102 height 63
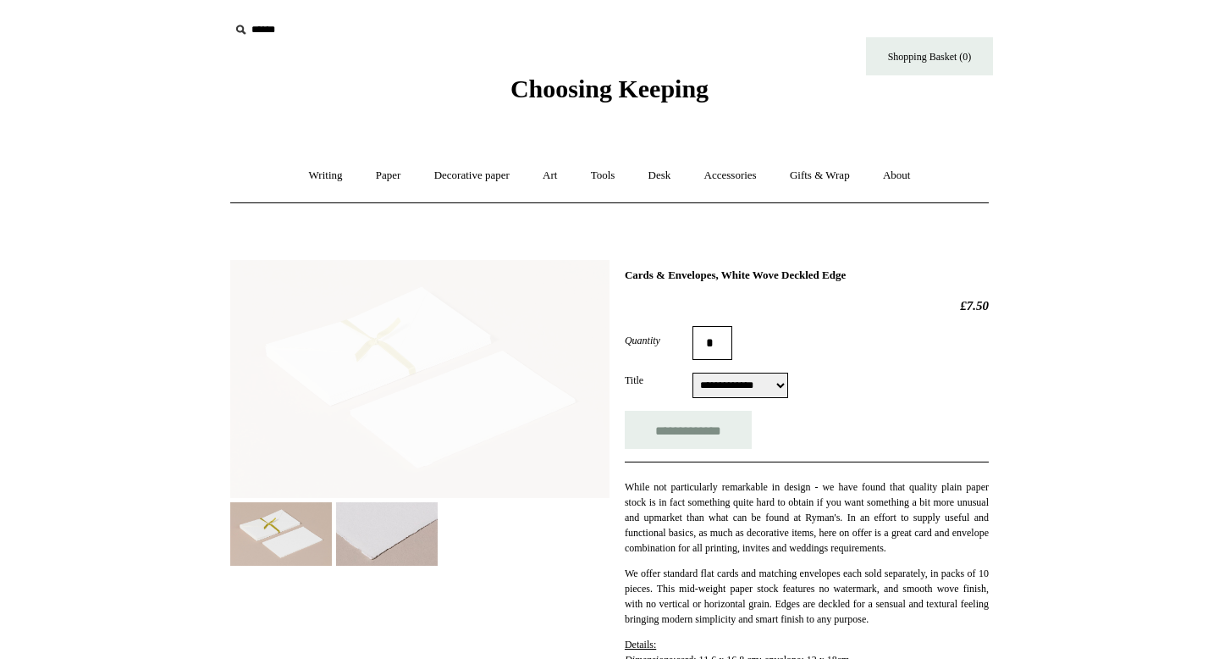
click at [402, 545] on img at bounding box center [387, 533] width 102 height 63
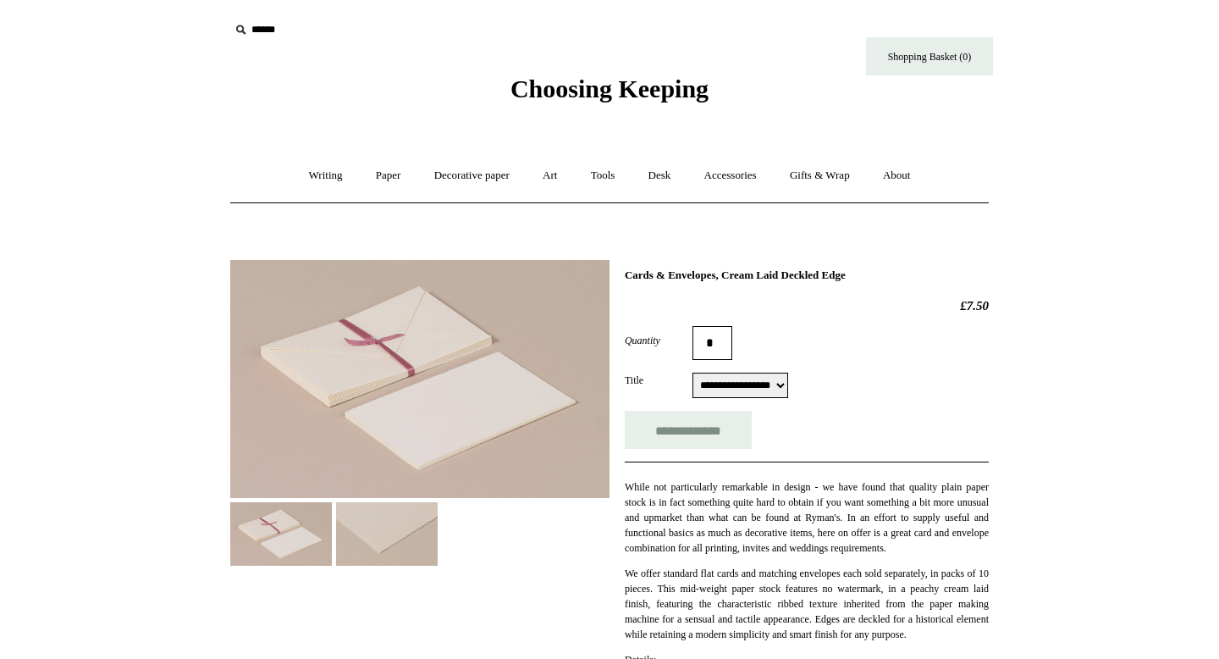
select select "**********"
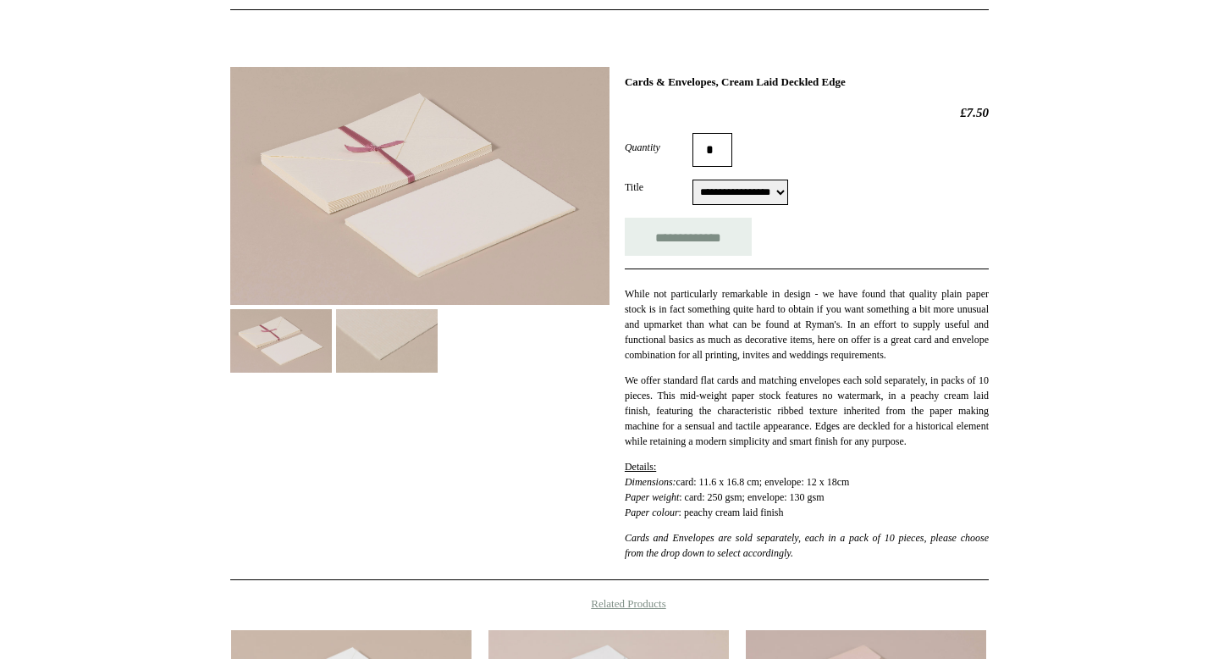
scroll to position [198, 0]
